Goal: Transaction & Acquisition: Download file/media

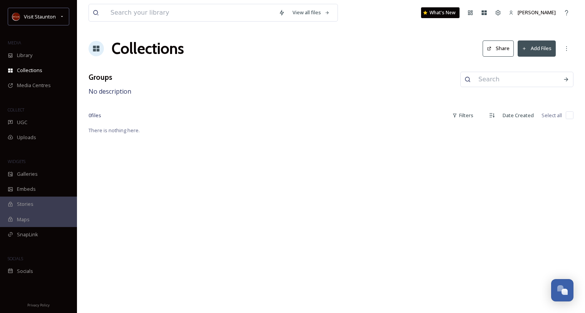
drag, startPoint x: 382, startPoint y: 37, endPoint x: 308, endPoint y: 90, distance: 90.7
click at [308, 90] on div "Groups No description" at bounding box center [331, 84] width 485 height 25
click at [39, 88] on span "Media Centres" at bounding box center [34, 85] width 34 height 7
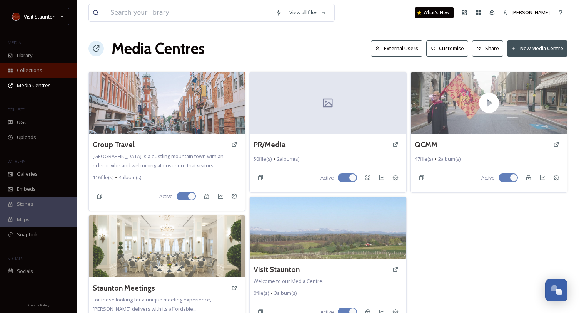
click at [35, 68] on span "Collections" at bounding box center [29, 70] width 25 height 7
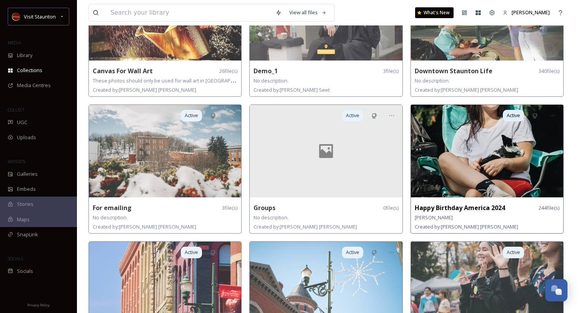
scroll to position [269, 0]
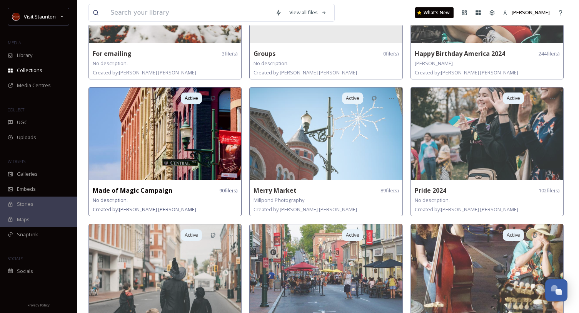
click at [219, 147] on img at bounding box center [165, 133] width 152 height 92
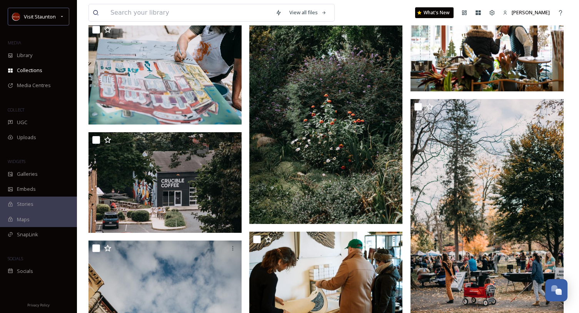
scroll to position [2348, 0]
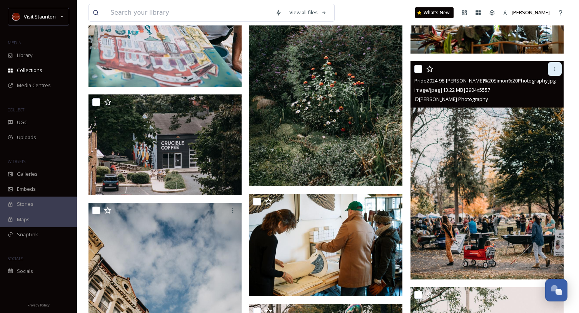
click at [557, 68] on icon at bounding box center [555, 69] width 6 height 6
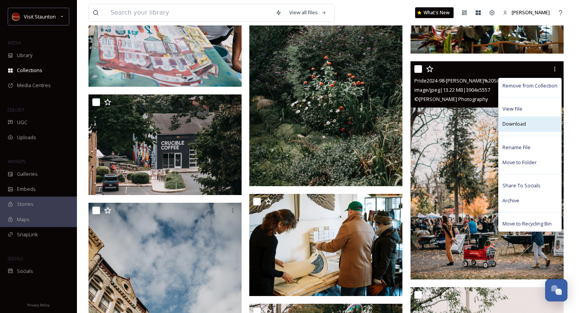
click at [522, 121] on span "Download" at bounding box center [514, 123] width 23 height 7
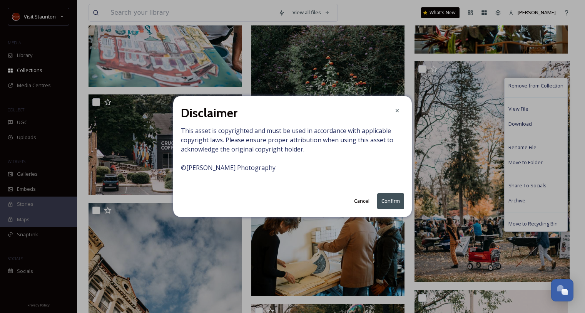
click at [392, 204] on button "Confirm" at bounding box center [390, 201] width 27 height 16
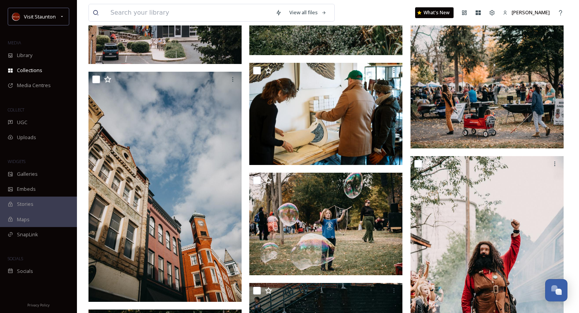
scroll to position [2502, 0]
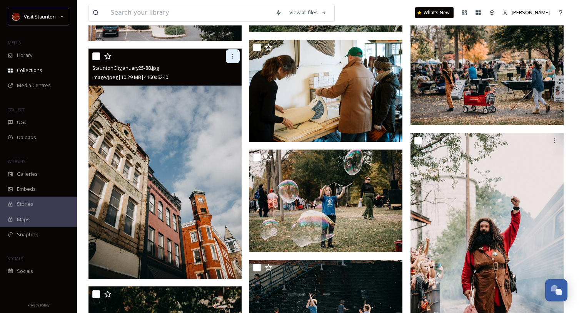
click at [235, 57] on icon at bounding box center [233, 56] width 6 height 6
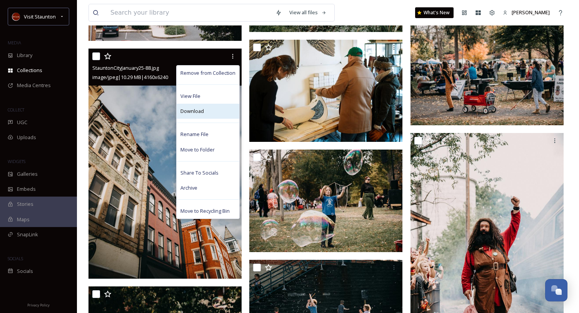
click at [206, 113] on div "Download" at bounding box center [208, 111] width 63 height 15
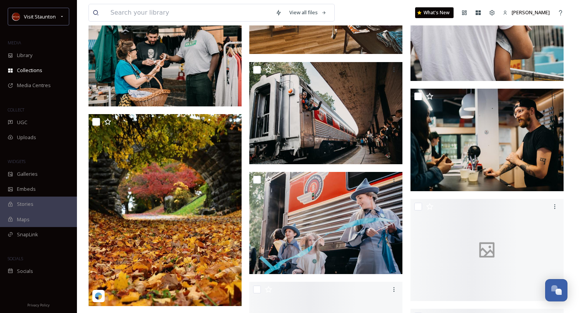
scroll to position [3041, 0]
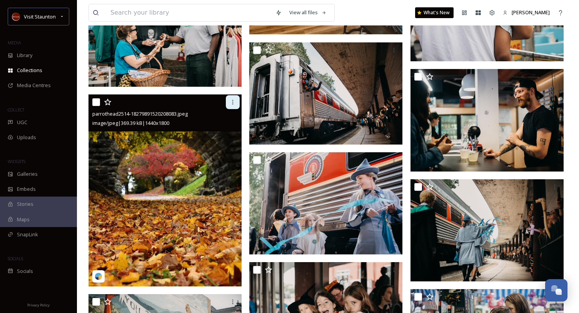
click at [236, 101] on icon at bounding box center [233, 102] width 6 height 6
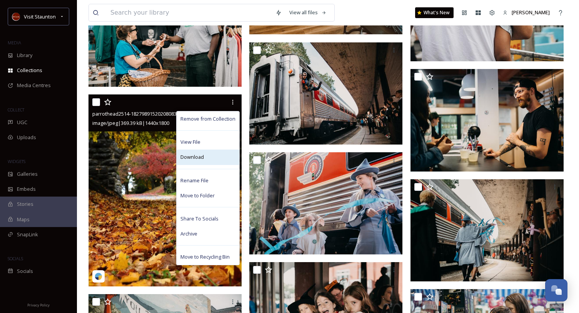
click at [209, 160] on div "Download" at bounding box center [208, 156] width 63 height 15
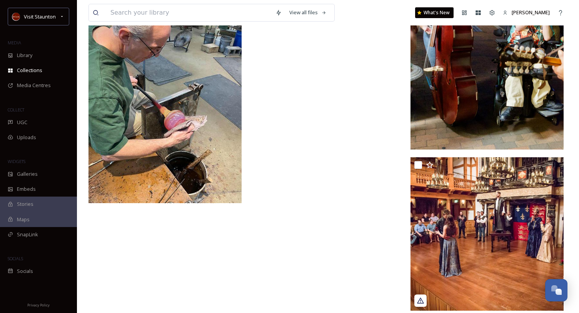
scroll to position [5055, 0]
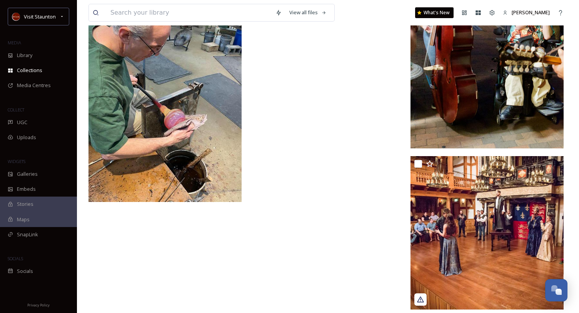
drag, startPoint x: 369, startPoint y: 192, endPoint x: 348, endPoint y: 227, distance: 40.1
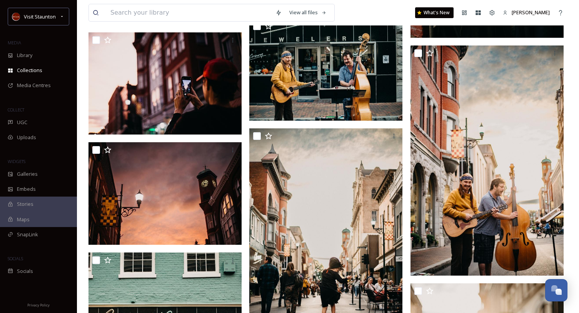
scroll to position [3978, 0]
